Goal: Information Seeking & Learning: Learn about a topic

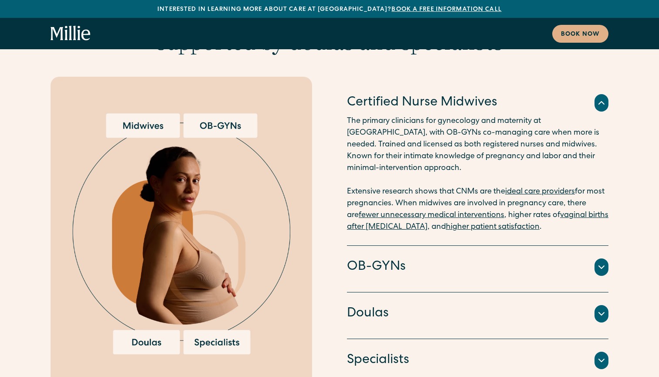
scroll to position [2192, 0]
click at [601, 266] on icon at bounding box center [601, 267] width 5 height 3
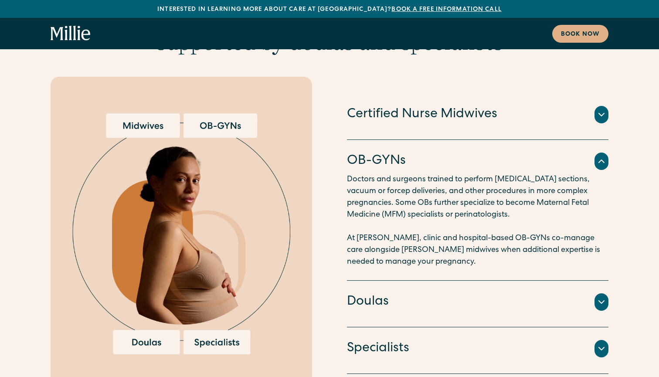
click at [600, 297] on icon at bounding box center [601, 302] width 10 height 10
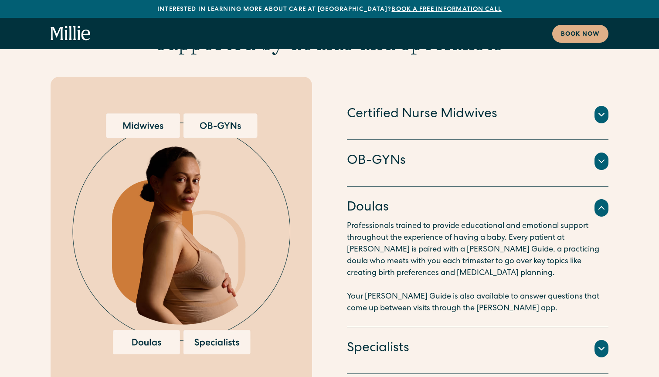
click at [565, 339] on div "Specialists" at bounding box center [477, 348] width 261 height 18
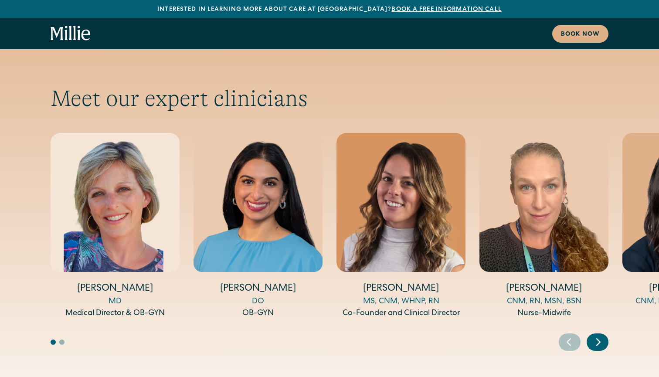
scroll to position [2882, 0]
click at [600, 335] on icon "Next slide" at bounding box center [598, 342] width 13 height 14
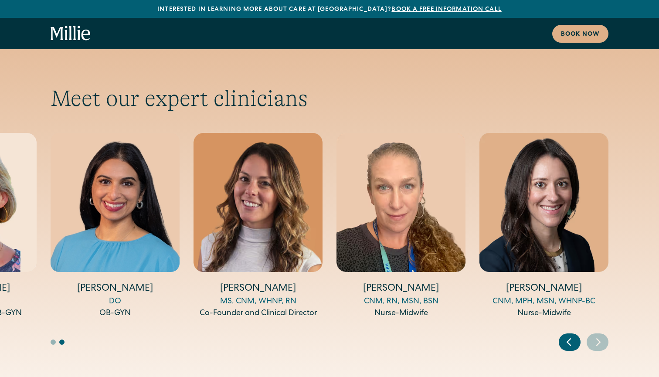
click at [600, 335] on icon "Next slide" at bounding box center [598, 342] width 13 height 14
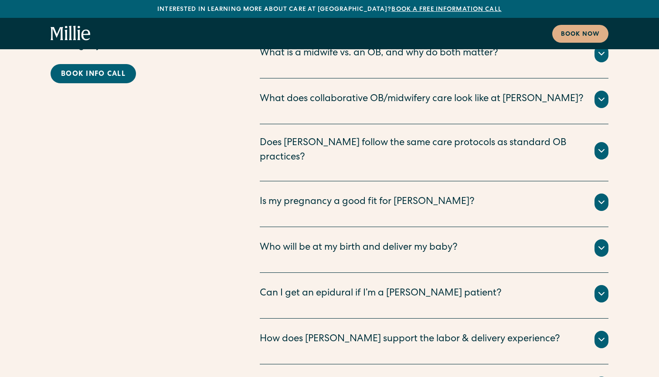
scroll to position [4454, 0]
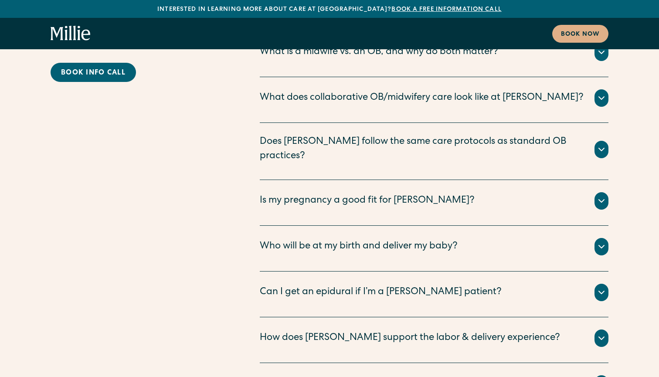
click at [599, 245] on icon at bounding box center [601, 246] width 5 height 3
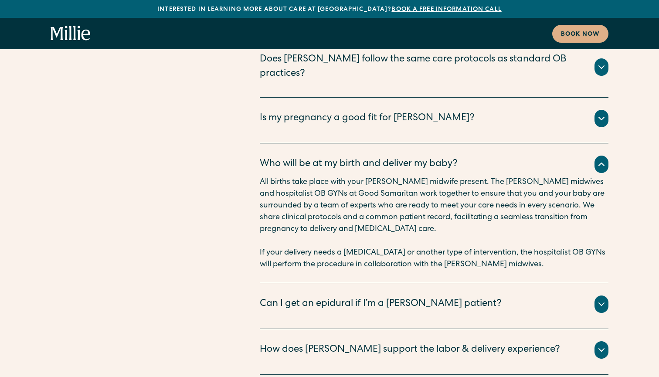
scroll to position [4538, 0]
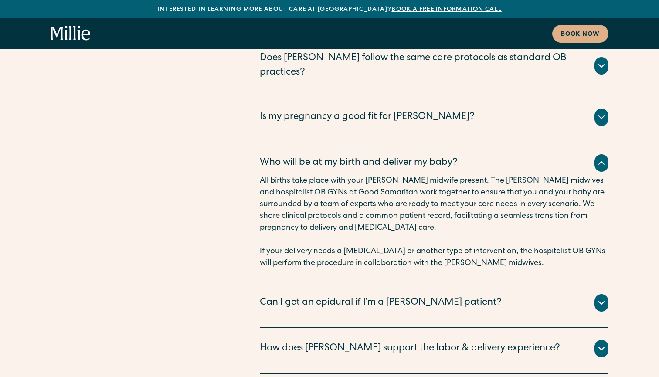
click at [549, 311] on div "Yes - you have access to all the same pain relief options - including epidurals…" at bounding box center [434, 312] width 349 height 3
click at [558, 294] on div "Can I get an epidural if I’m a Millie patient?" at bounding box center [434, 302] width 349 height 17
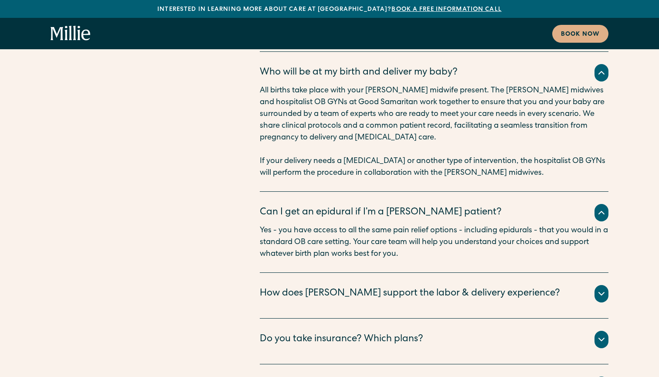
scroll to position [4636, 0]
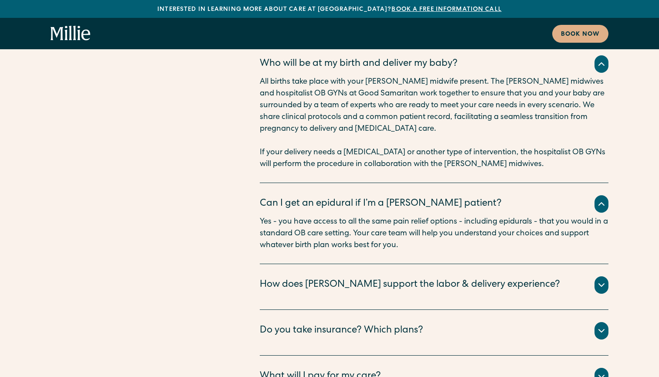
click at [513, 276] on div "How does Millie support the labor & delivery experience?" at bounding box center [434, 284] width 349 height 17
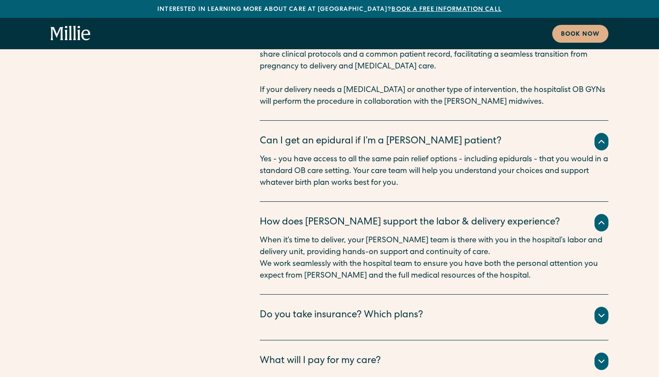
scroll to position [4699, 0]
click at [583, 307] on div "Do you take insurance? Which plans?" at bounding box center [434, 315] width 349 height 17
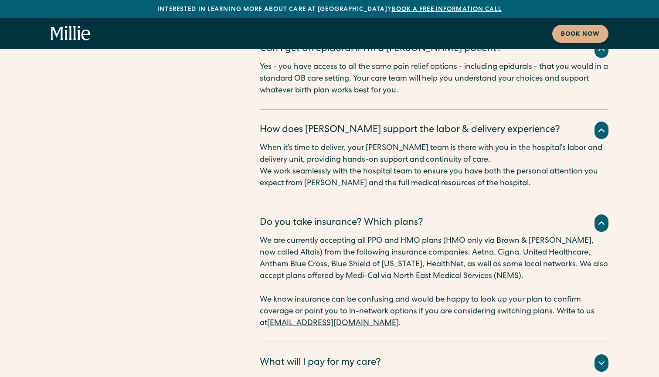
scroll to position [4798, 0]
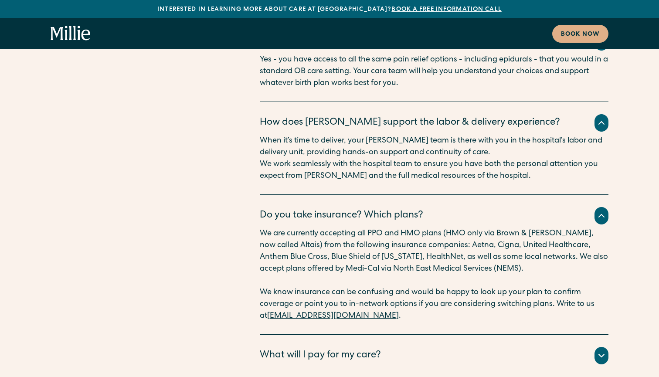
click at [577, 364] on div "All your clinical appointments at Millie, lab tests, ultrasounds, and labor and…" at bounding box center [434, 365] width 349 height 3
click at [615, 263] on div "FAQs Need more help? We’ve got you covered. Book info call What is a midwife? T…" at bounding box center [329, 10] width 659 height 739
click at [598, 350] on icon at bounding box center [601, 355] width 10 height 10
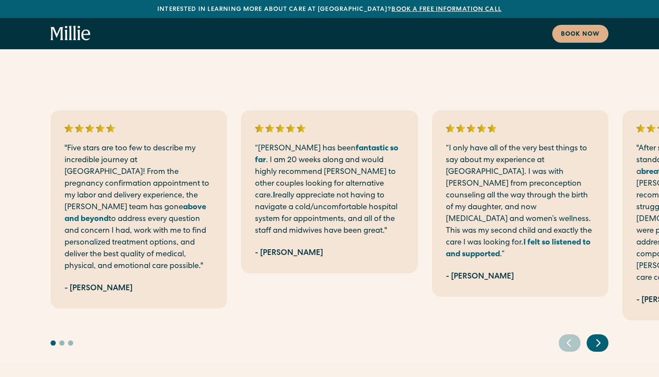
scroll to position [540, 0]
click at [599, 336] on icon "Next slide" at bounding box center [598, 343] width 13 height 14
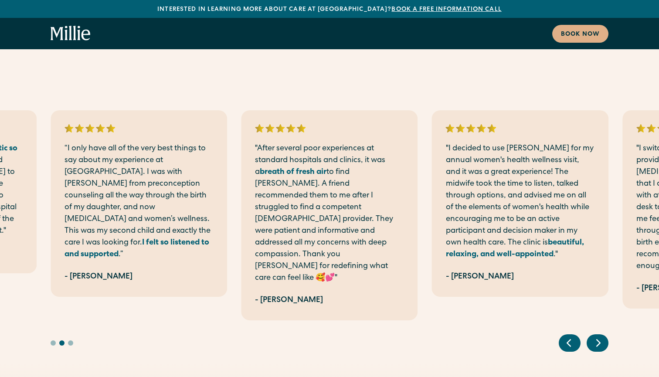
click at [599, 336] on icon "Next slide" at bounding box center [598, 343] width 13 height 14
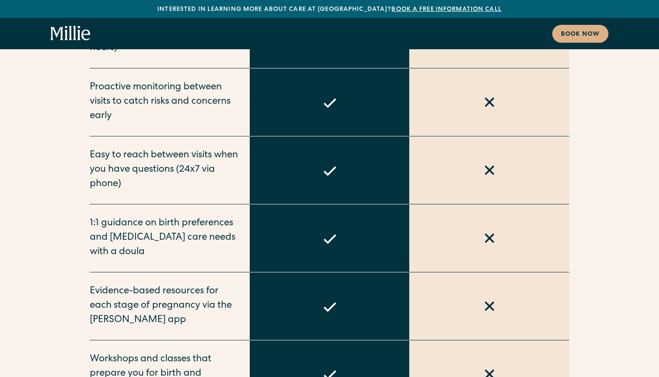
scroll to position [3577, 0]
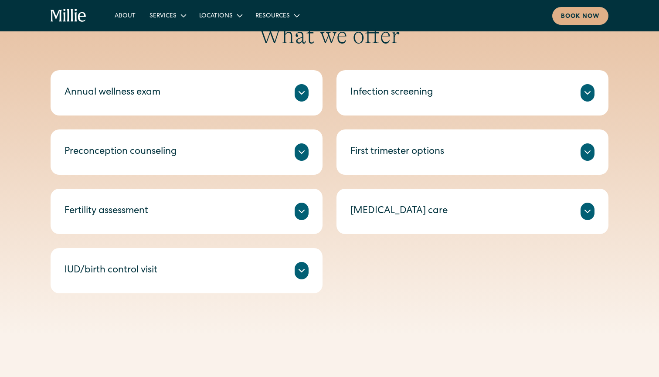
scroll to position [421, 0]
click at [297, 156] on icon at bounding box center [301, 151] width 10 height 10
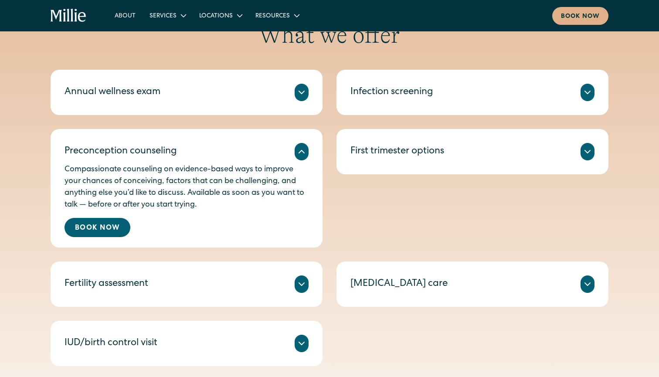
click at [300, 88] on icon at bounding box center [301, 92] width 10 height 10
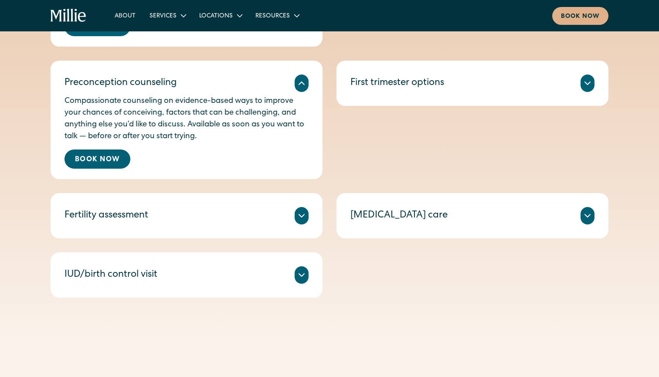
scroll to position [558, 0]
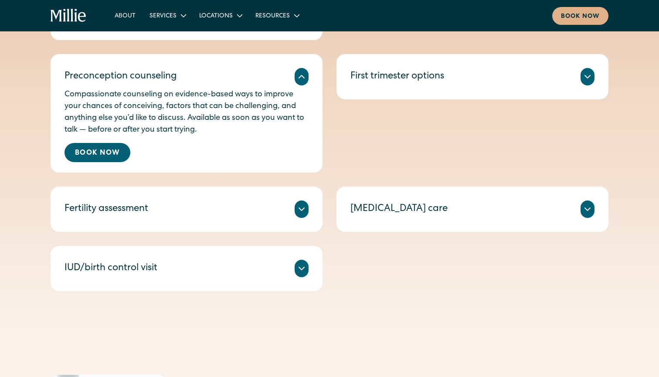
click at [289, 261] on div "IUD/birth control visit" at bounding box center [186, 268] width 244 height 17
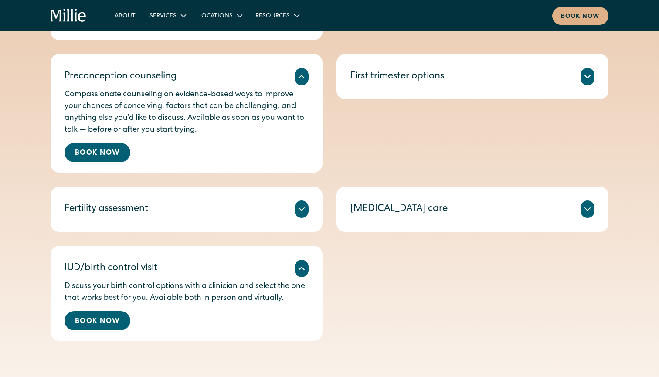
click at [292, 208] on div "Fertility assessment" at bounding box center [186, 208] width 244 height 17
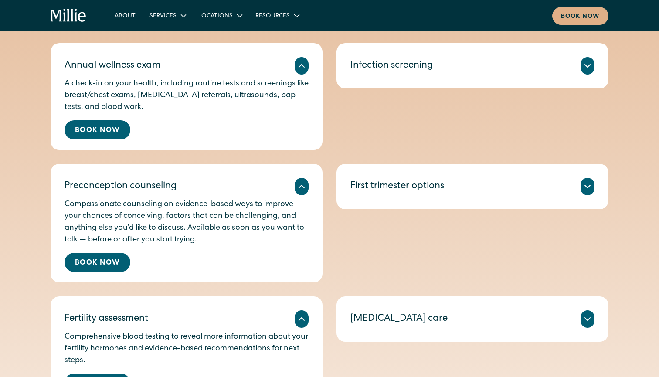
scroll to position [441, 0]
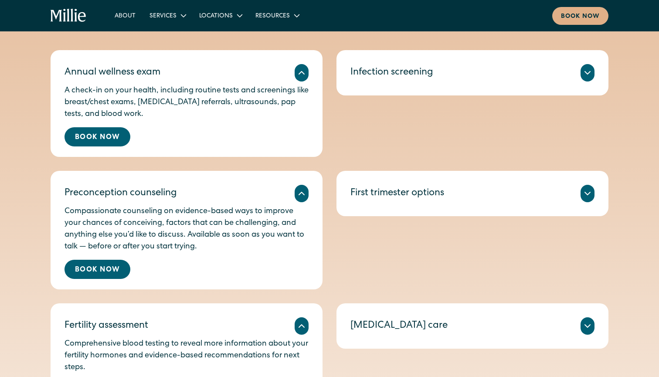
click at [407, 82] on div "Testing for UTI, STDs, and vaginal infections like yeast or bacterial vaginosis…" at bounding box center [472, 82] width 244 height 3
click at [491, 193] on div "First trimester options" at bounding box center [472, 193] width 244 height 17
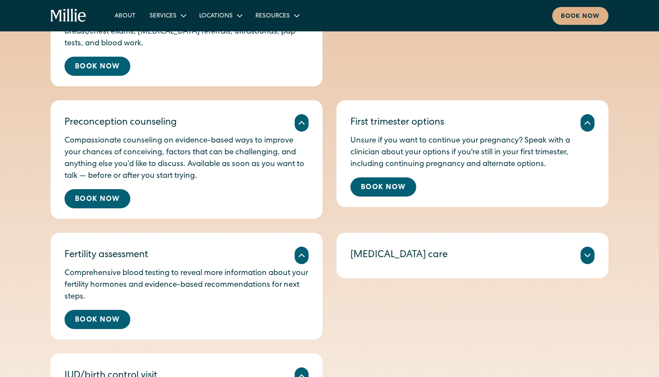
scroll to position [514, 0]
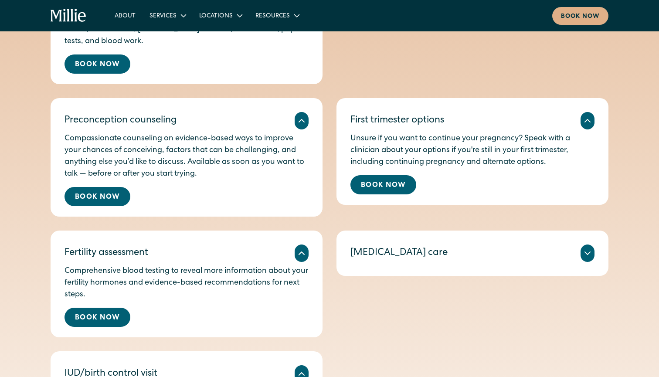
click at [451, 250] on div "Miscarriage care" at bounding box center [472, 252] width 244 height 17
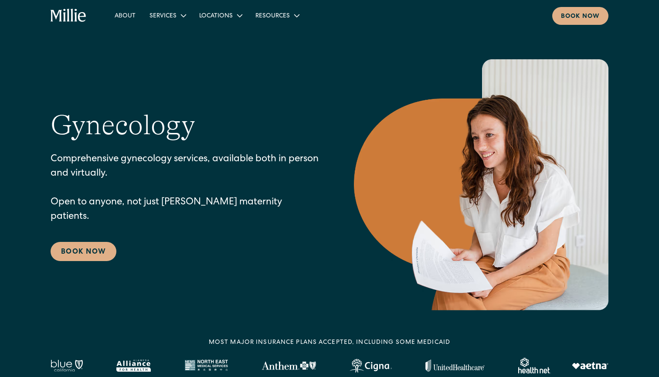
scroll to position [0, 0]
